Goal: Task Accomplishment & Management: Manage account settings

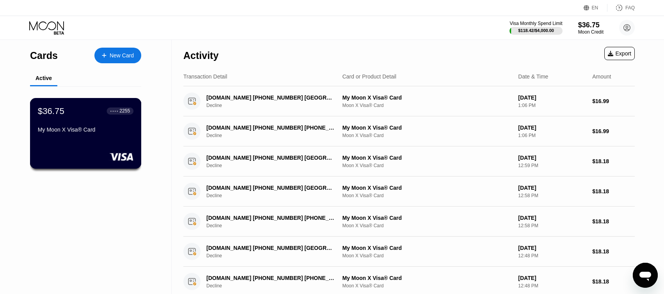
click at [104, 141] on div "$36.75 ● ● ● ● 2255 My Moon X Visa® Card" at bounding box center [86, 133] width 112 height 71
